Goal: Find specific page/section: Find specific page/section

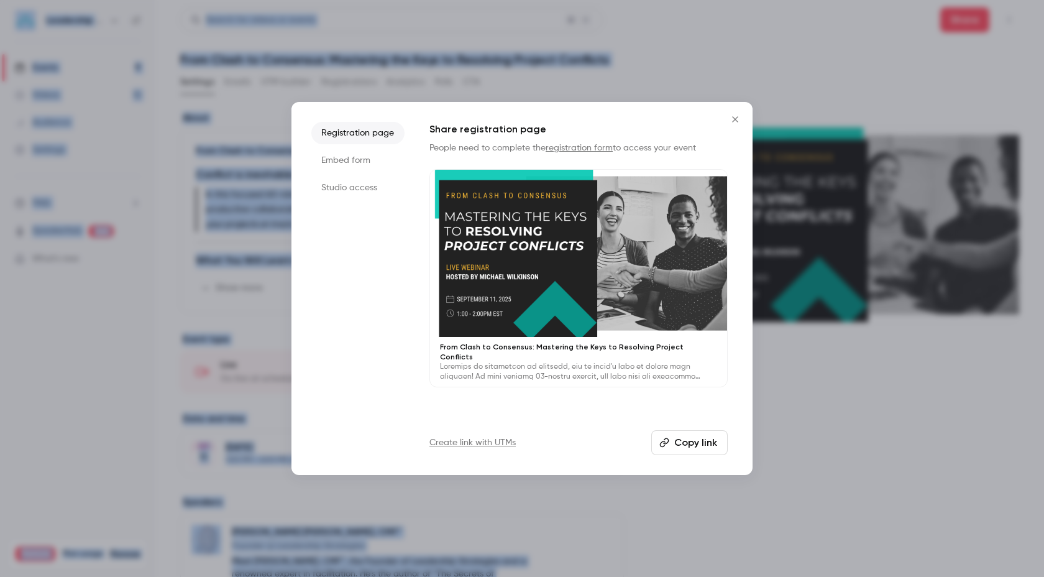
click at [740, 118] on icon "Close" at bounding box center [734, 119] width 15 height 10
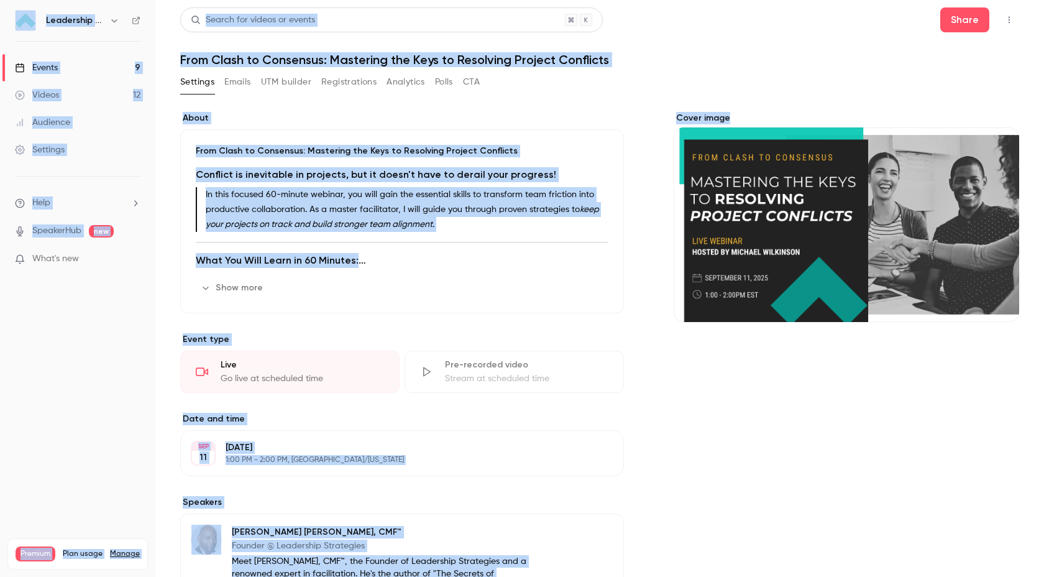
click at [416, 84] on button "Analytics" at bounding box center [405, 82] width 39 height 20
